Goal: Task Accomplishment & Management: Use online tool/utility

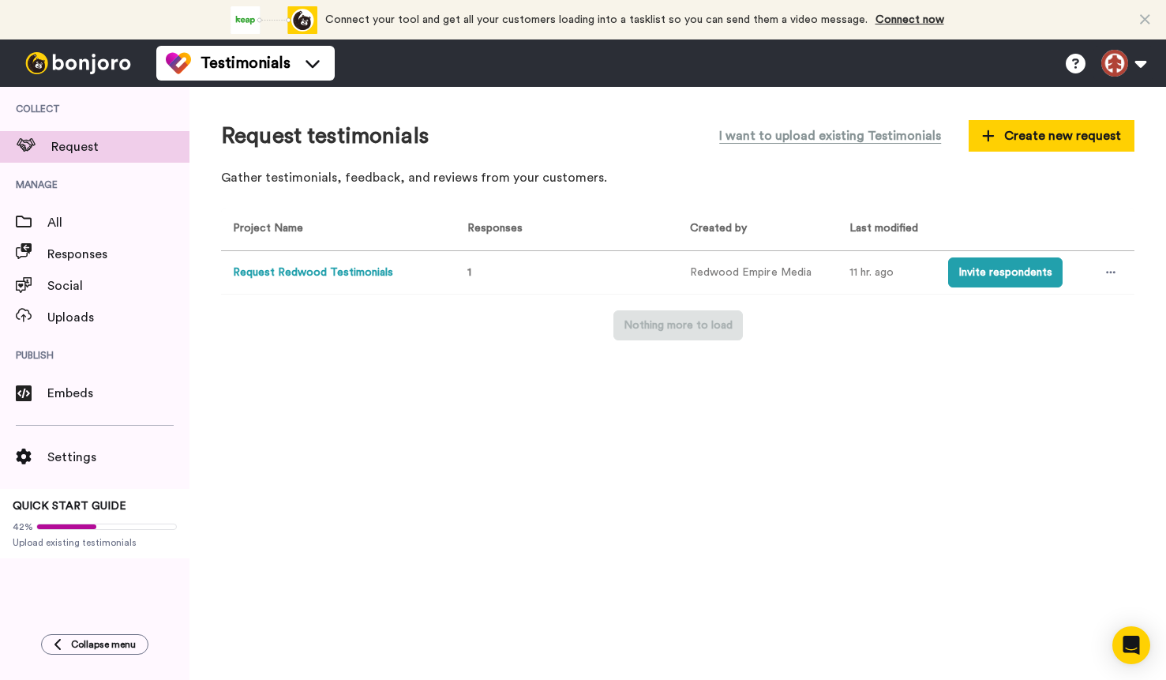
click at [314, 268] on button "Request Redwood Testimonials" at bounding box center [313, 273] width 160 height 17
